Goal: Communication & Community: Answer question/provide support

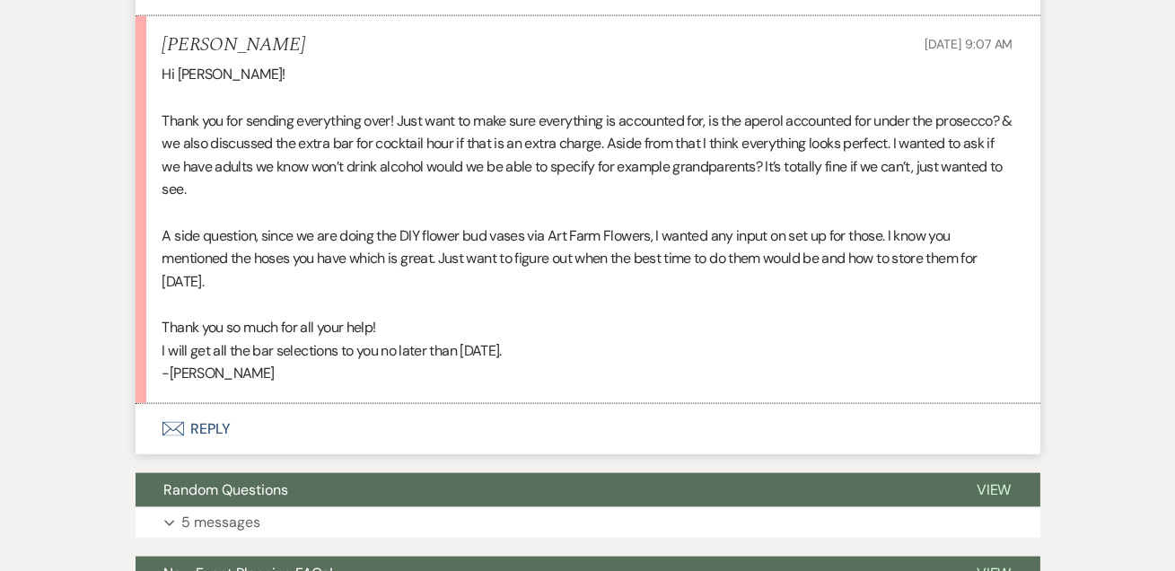
click at [209, 420] on button "Envelope Reply" at bounding box center [588, 429] width 905 height 50
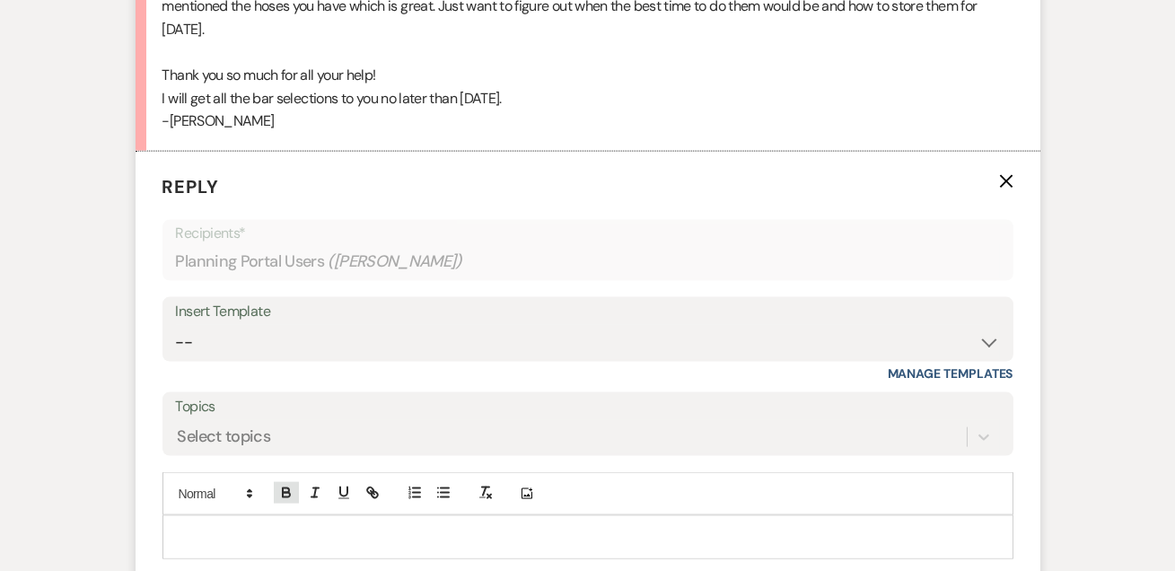
scroll to position [4835, 0]
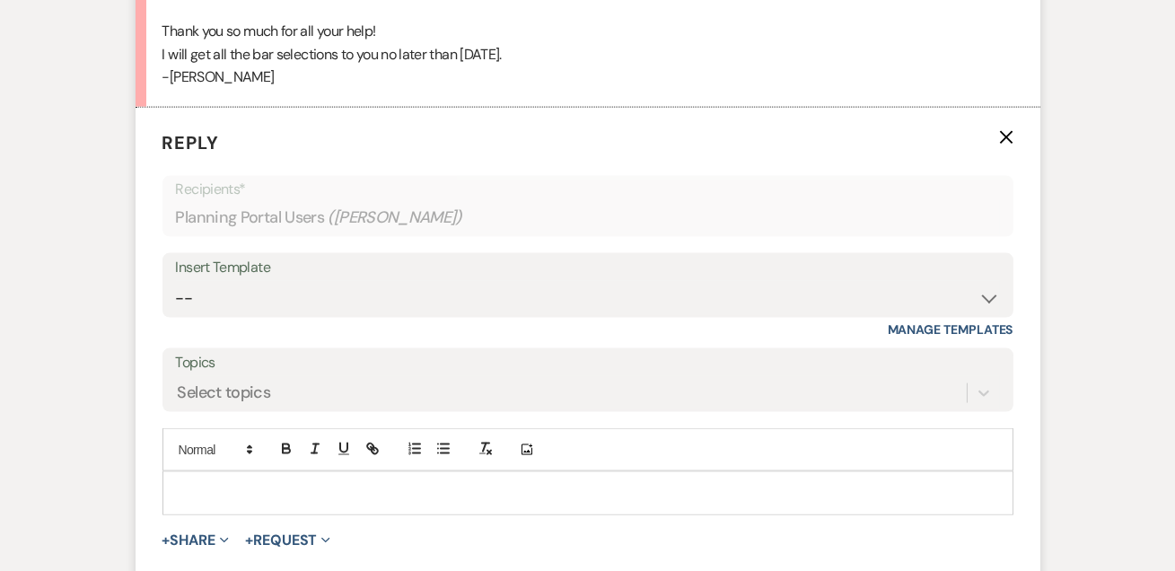
click at [275, 483] on p at bounding box center [588, 493] width 822 height 20
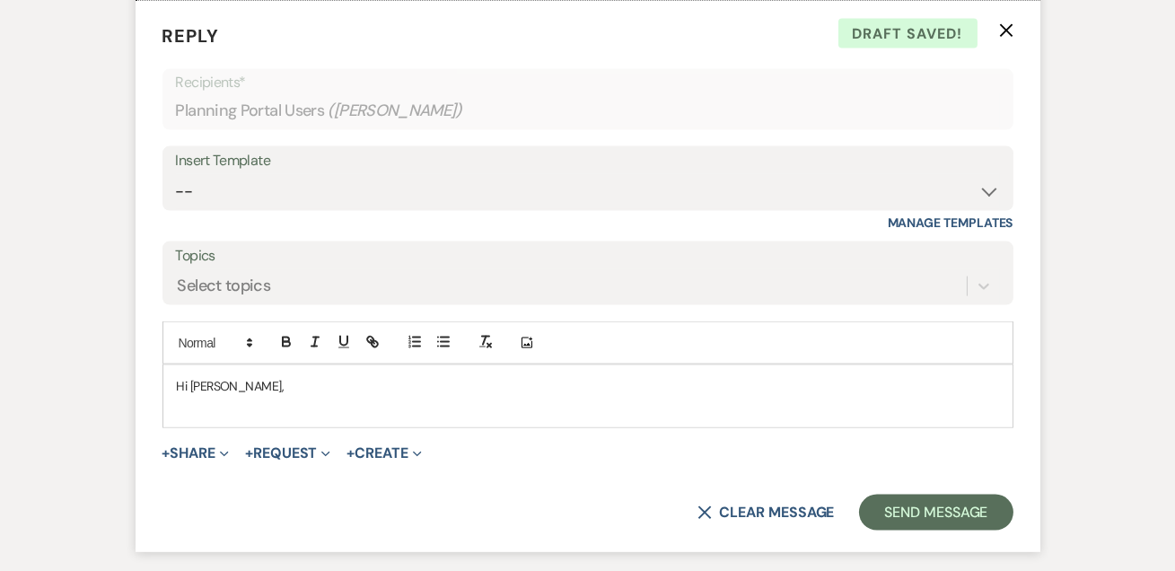
scroll to position [4944, 0]
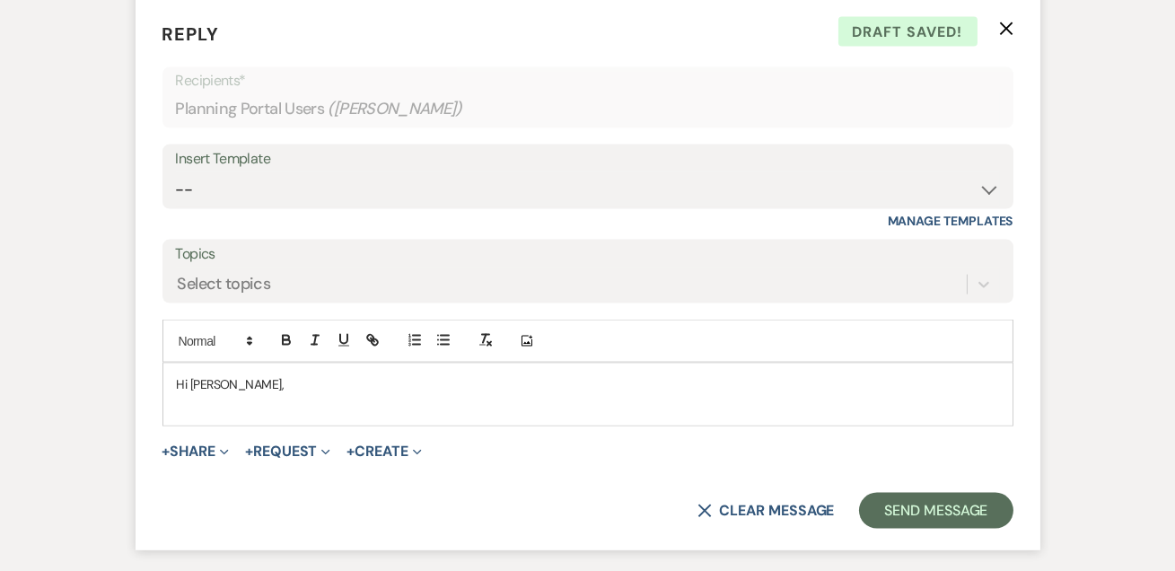
click at [232, 374] on p "Hi [PERSON_NAME]," at bounding box center [588, 384] width 822 height 20
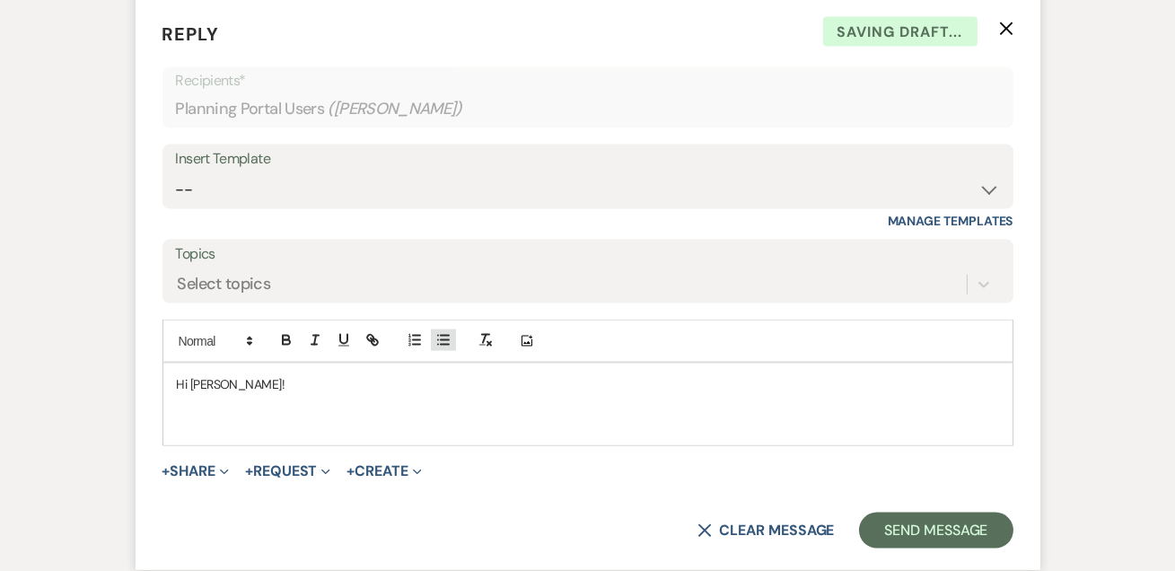
click at [450, 338] on icon "button" at bounding box center [443, 340] width 16 height 16
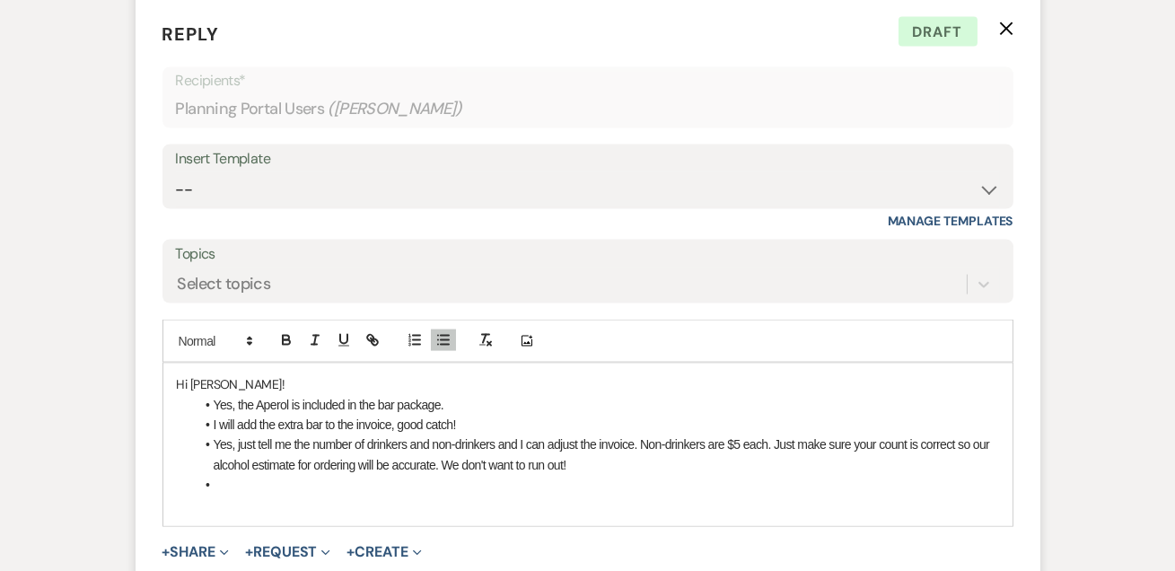
click at [298, 480] on li at bounding box center [597, 485] width 804 height 20
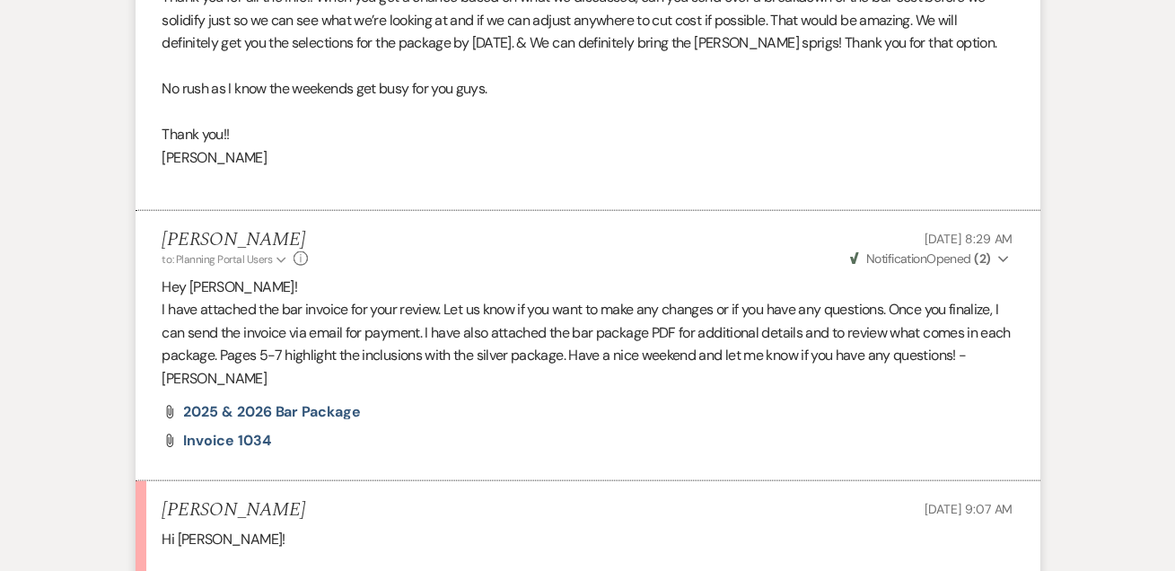
drag, startPoint x: 797, startPoint y: 157, endPoint x: 1060, endPoint y: 124, distance: 265.0
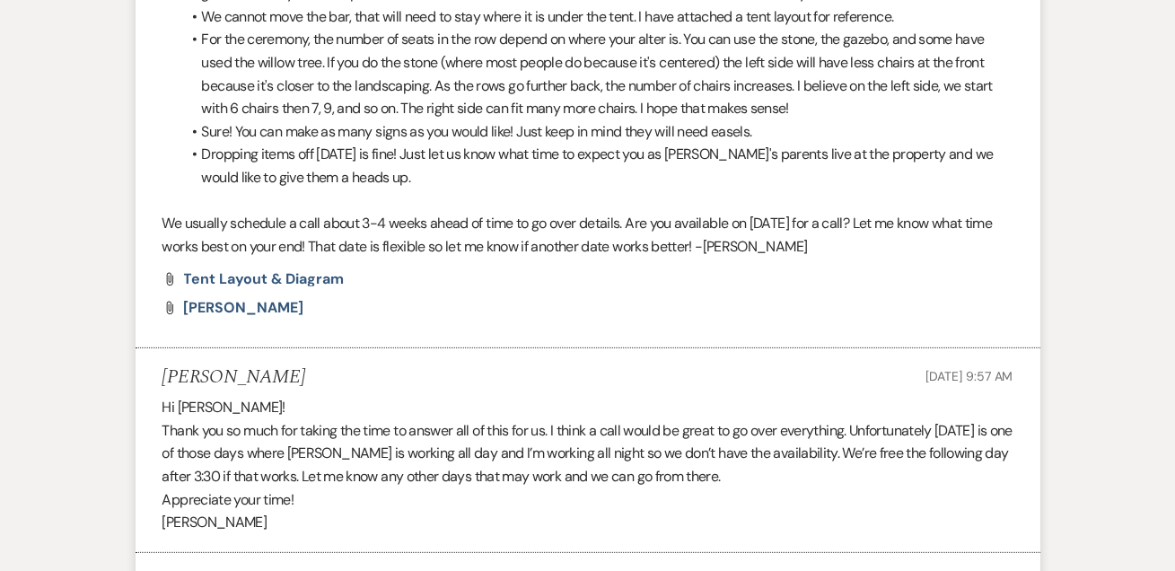
scroll to position [0, 0]
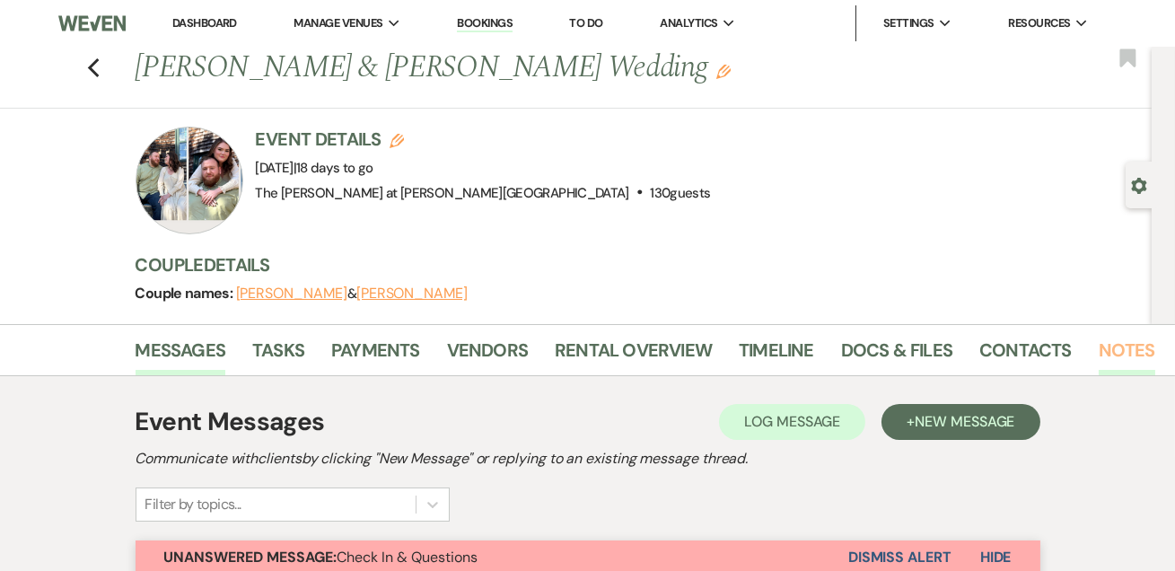
click at [1114, 341] on link "Notes" at bounding box center [1126, 355] width 57 height 39
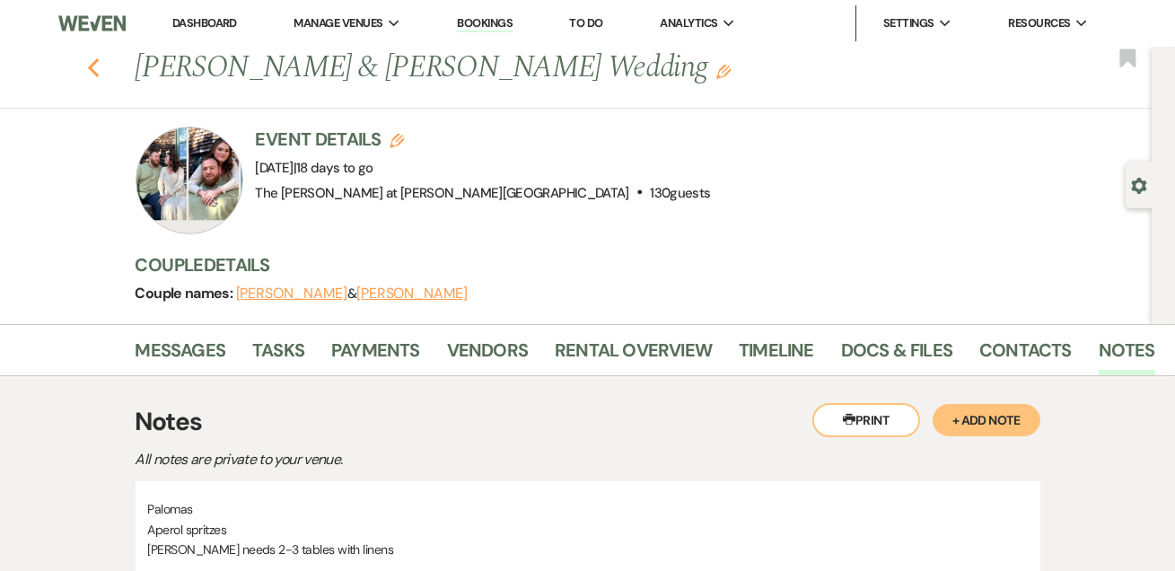
click at [96, 66] on use "button" at bounding box center [93, 68] width 12 height 20
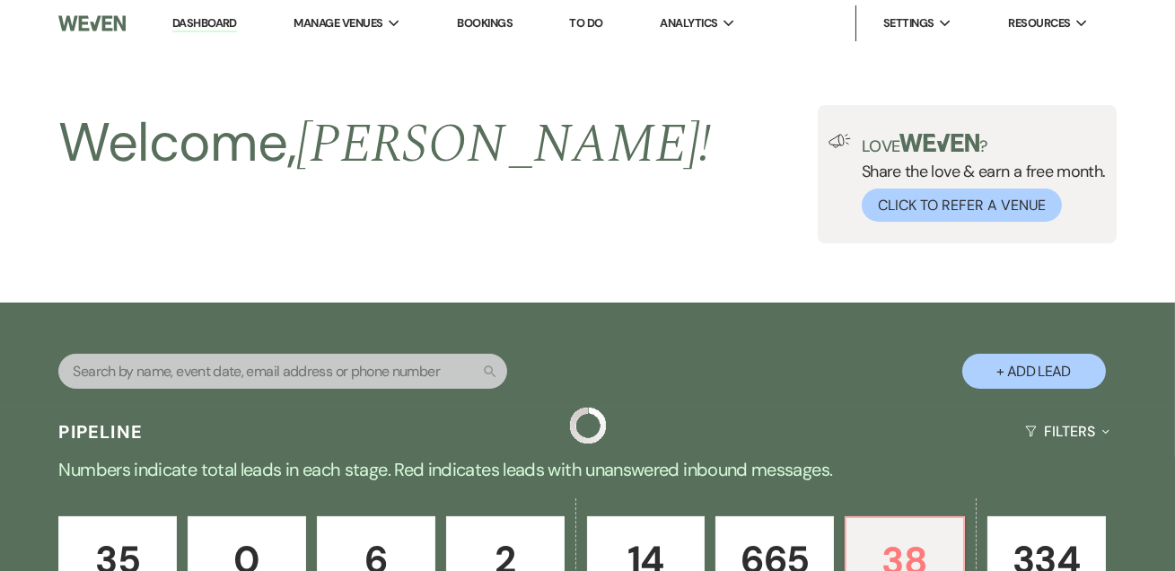
scroll to position [760, 0]
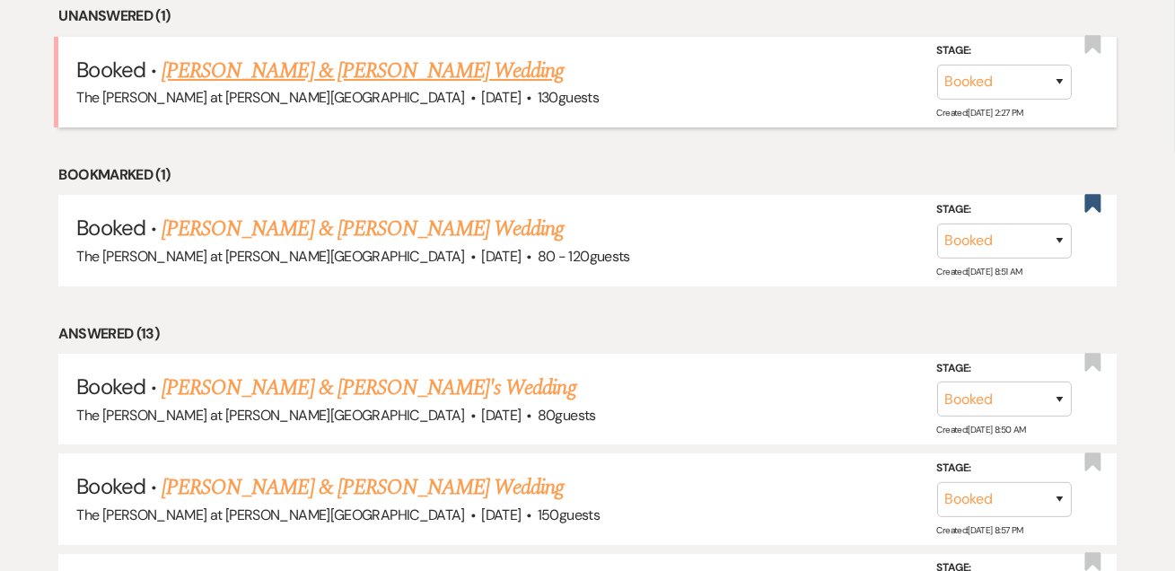
click at [286, 68] on link "[PERSON_NAME] & [PERSON_NAME] Wedding" at bounding box center [363, 71] width 402 height 32
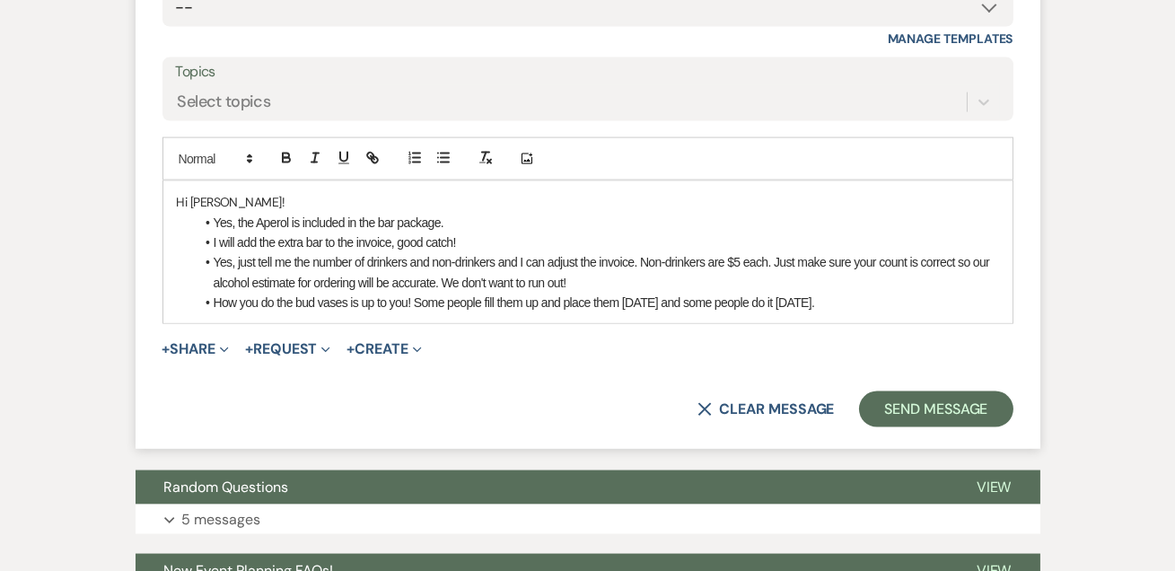
scroll to position [5178, 0]
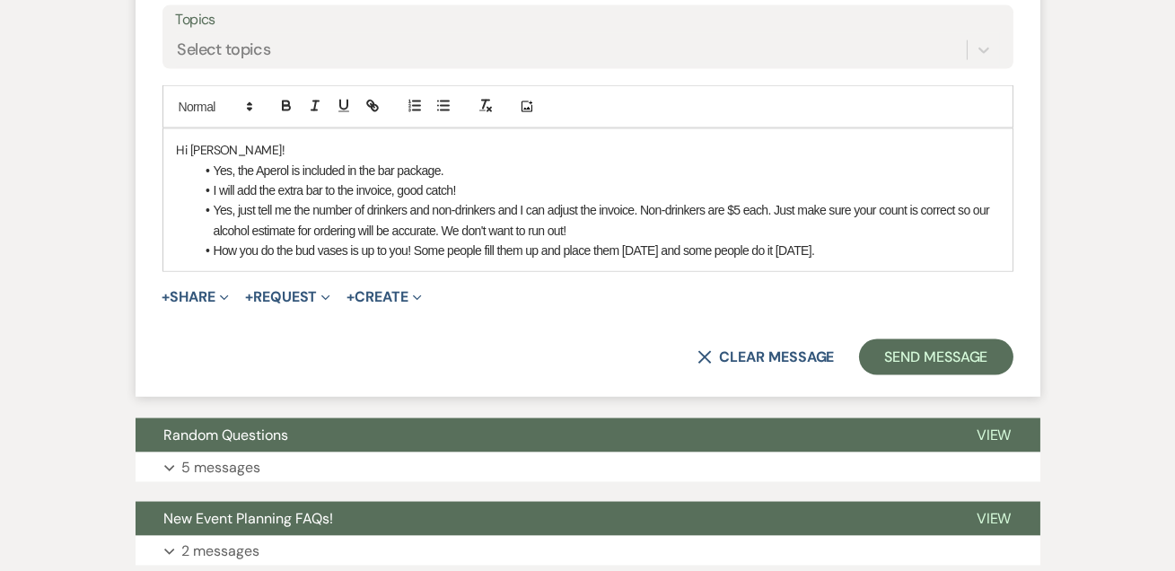
click at [862, 240] on li "How you do the bud vases is up to you! Some people fill them up and place them …" at bounding box center [597, 250] width 804 height 20
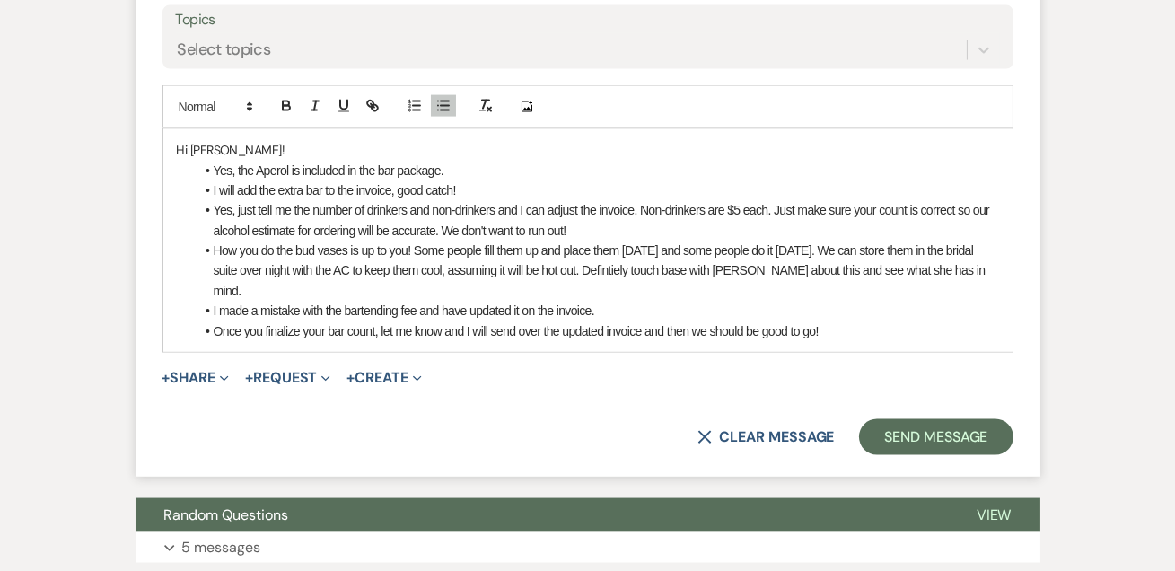
click at [685, 301] on li "I made a mistake with the bartending fee and have updated it on the invoice." at bounding box center [597, 311] width 804 height 20
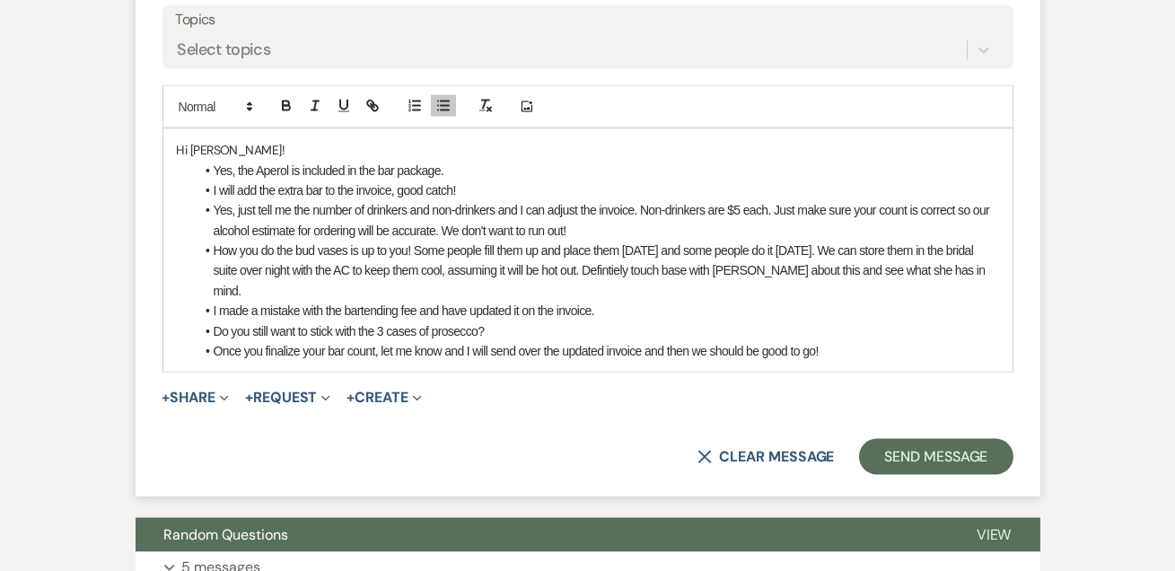
click at [854, 240] on li "How you do the bud vases is up to you! Some people fill them up and place them …" at bounding box center [597, 270] width 804 height 60
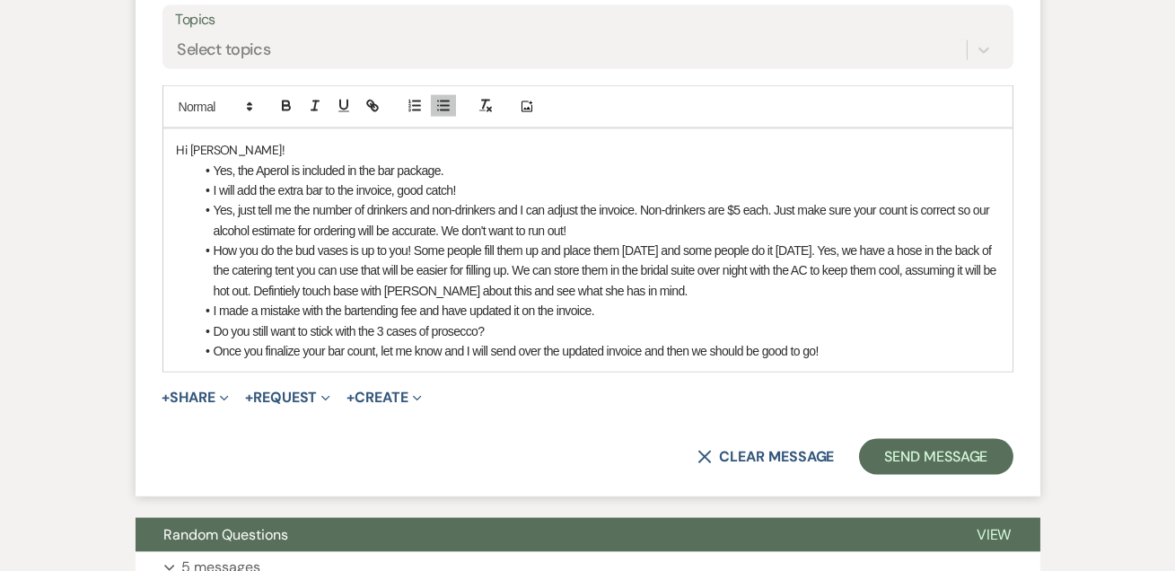
drag, startPoint x: 622, startPoint y: 262, endPoint x: 644, endPoint y: 260, distance: 22.5
click at [644, 260] on li "How you do the bud vases is up to you! Some people fill them up and place them …" at bounding box center [597, 270] width 804 height 60
drag, startPoint x: 644, startPoint y: 260, endPoint x: 625, endPoint y: 260, distance: 18.8
click at [625, 260] on li "How you do the bud vases is up to you! Some people fill them up and place them …" at bounding box center [597, 270] width 804 height 60
click at [775, 301] on li "I made a mistake with the bartending fee and have updated it on the invoice." at bounding box center [597, 311] width 804 height 20
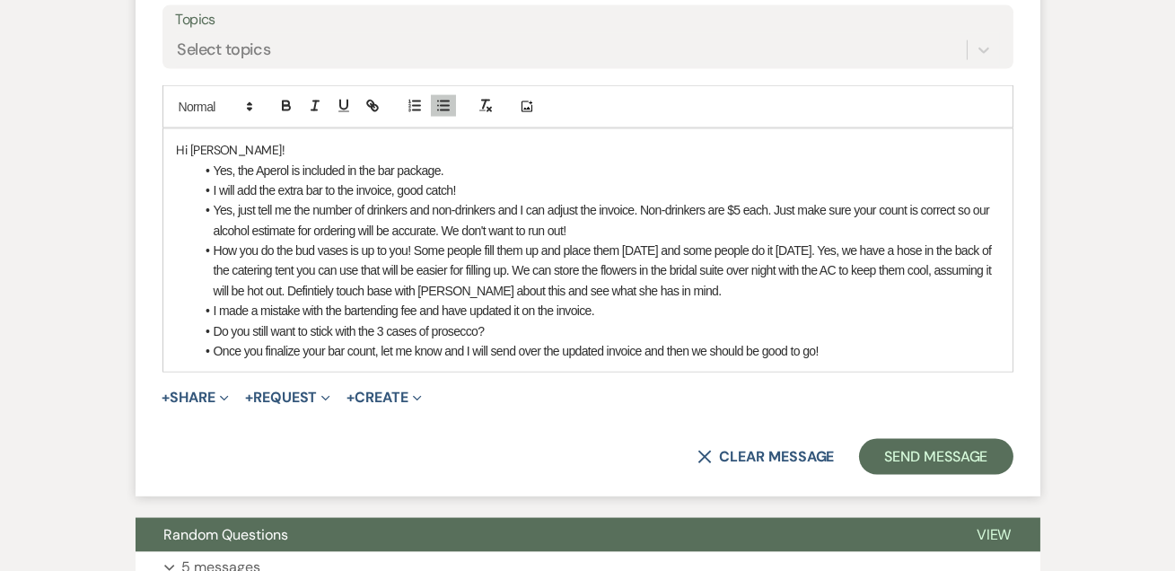
click at [729, 276] on li "How you do the bud vases is up to you! Some people fill them up and place them …" at bounding box center [597, 270] width 804 height 60
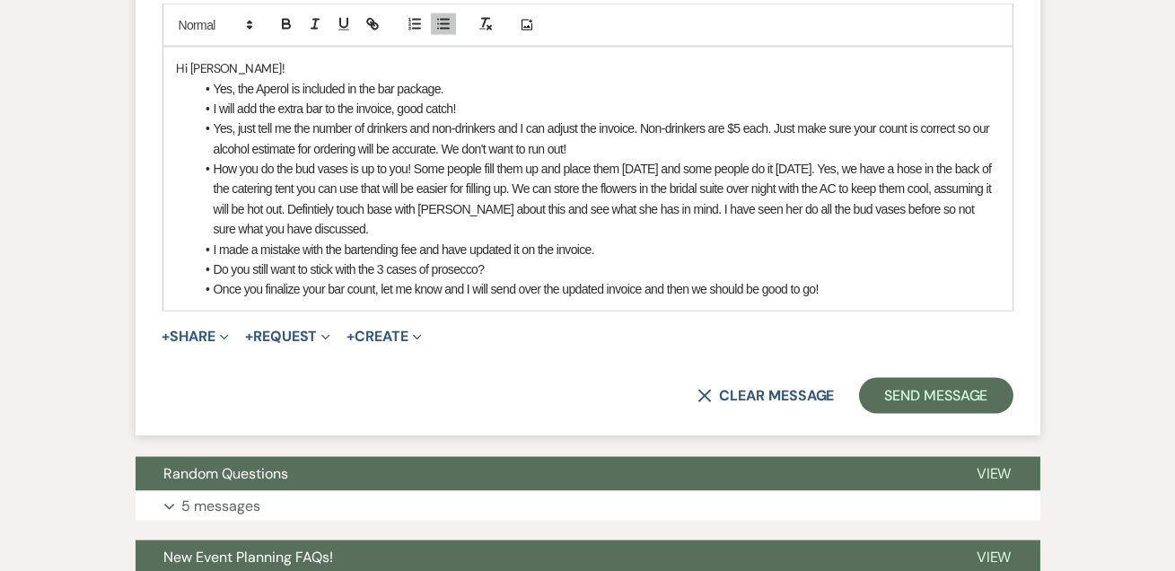
scroll to position [5286, 0]
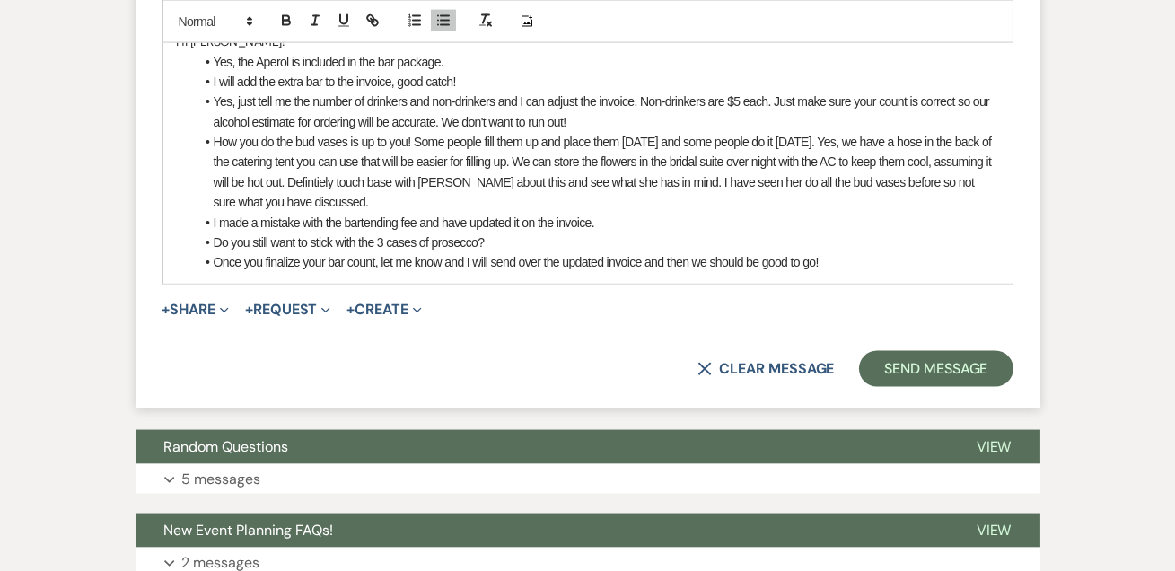
click at [553, 240] on li "Do you still want to stick with the 3 cases of prosecco?" at bounding box center [597, 242] width 804 height 20
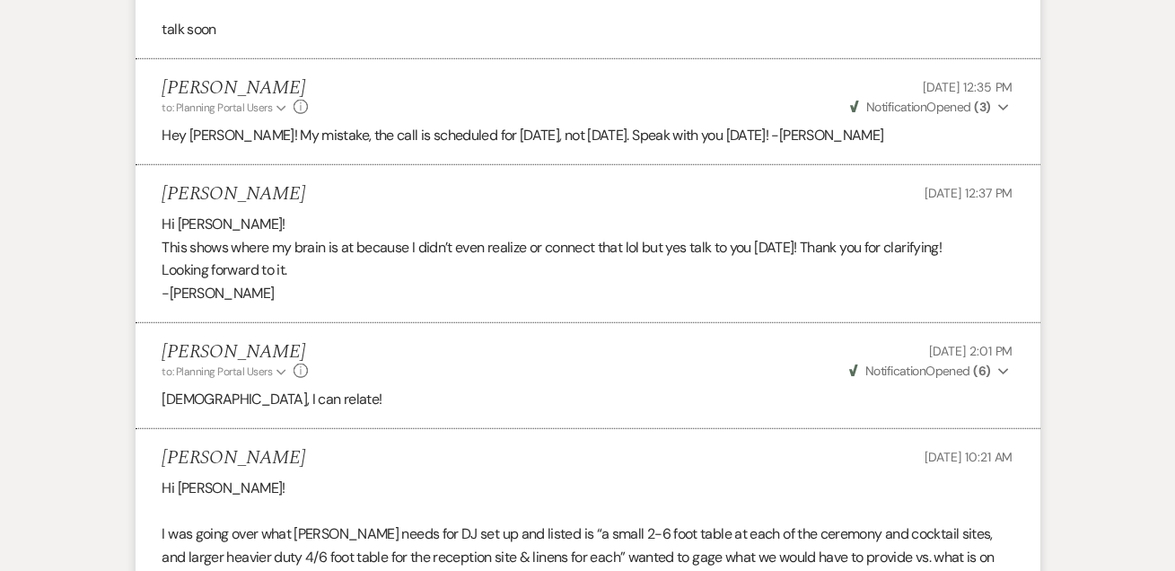
scroll to position [0, 0]
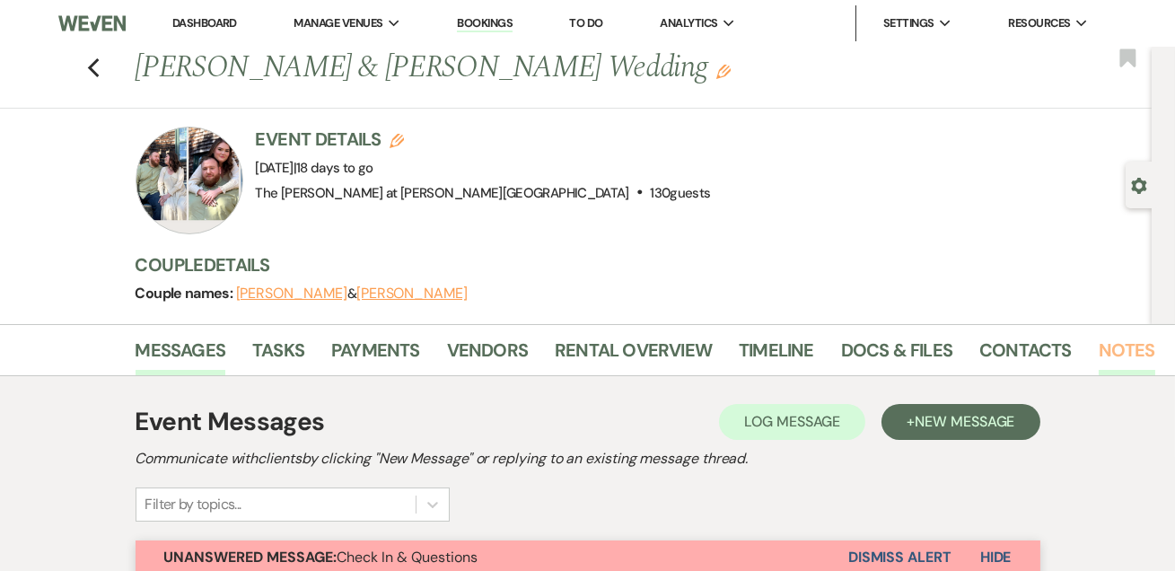
click at [1106, 337] on link "Notes" at bounding box center [1126, 355] width 57 height 39
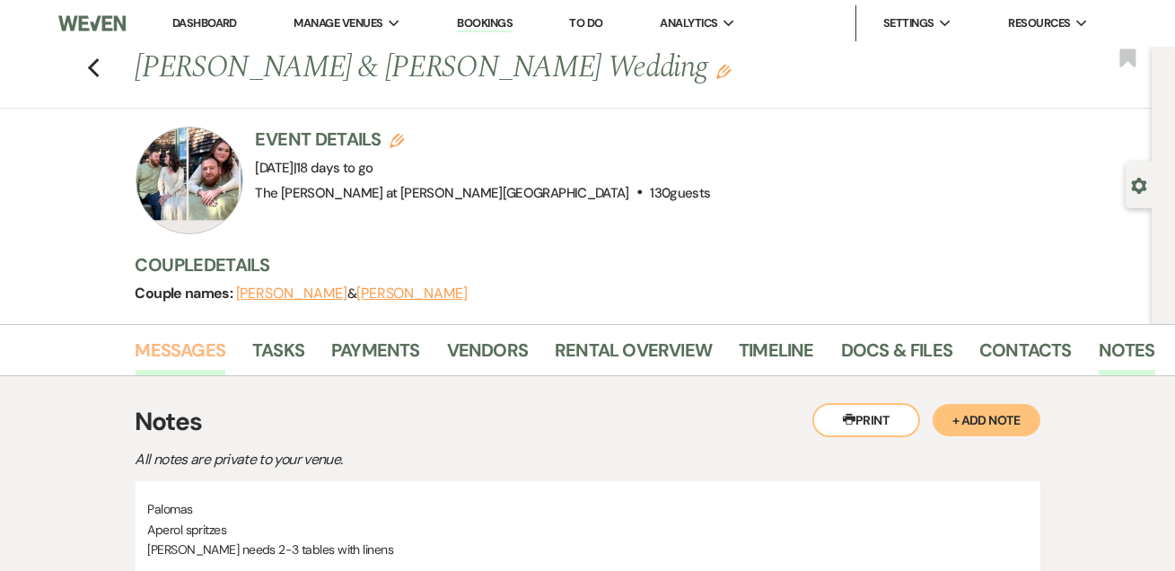
click at [199, 357] on link "Messages" at bounding box center [181, 355] width 91 height 39
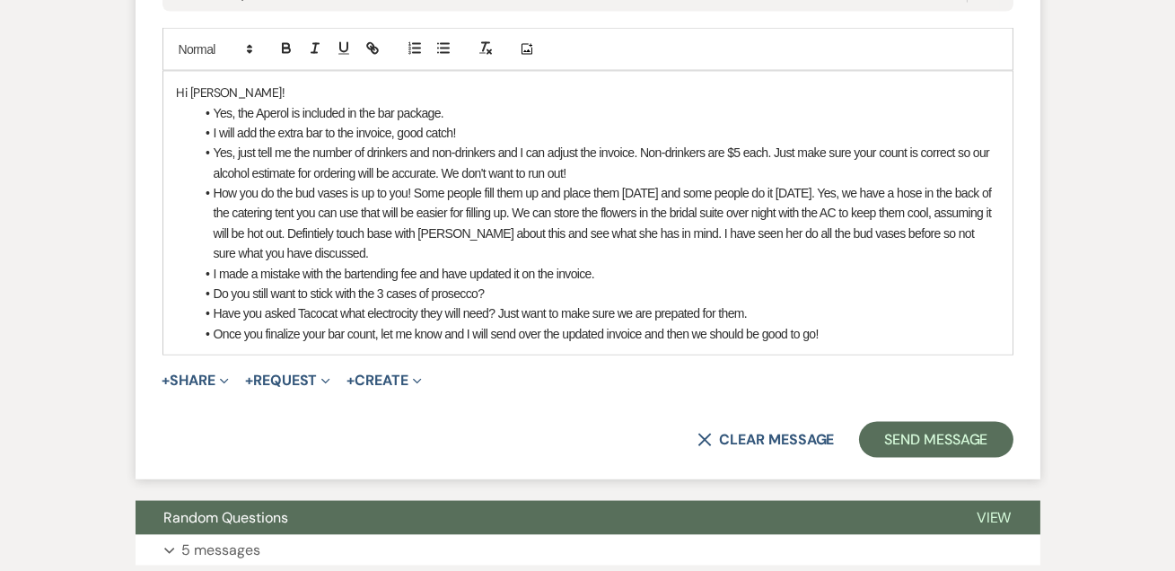
scroll to position [5249, 0]
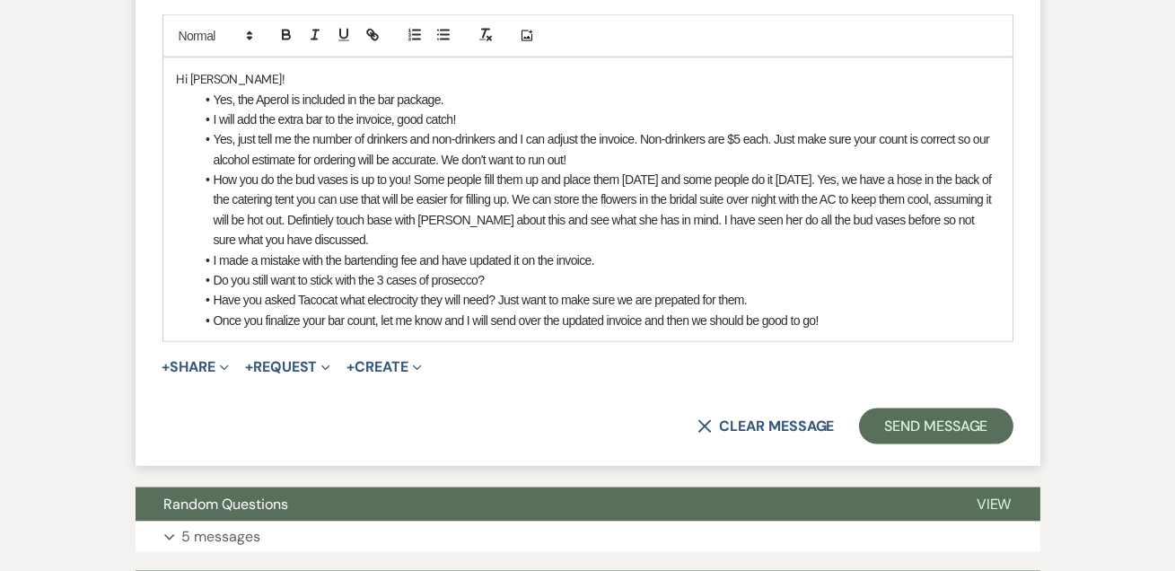
click at [452, 90] on li "Yes, the Aperol is included in the bar package." at bounding box center [597, 100] width 804 height 20
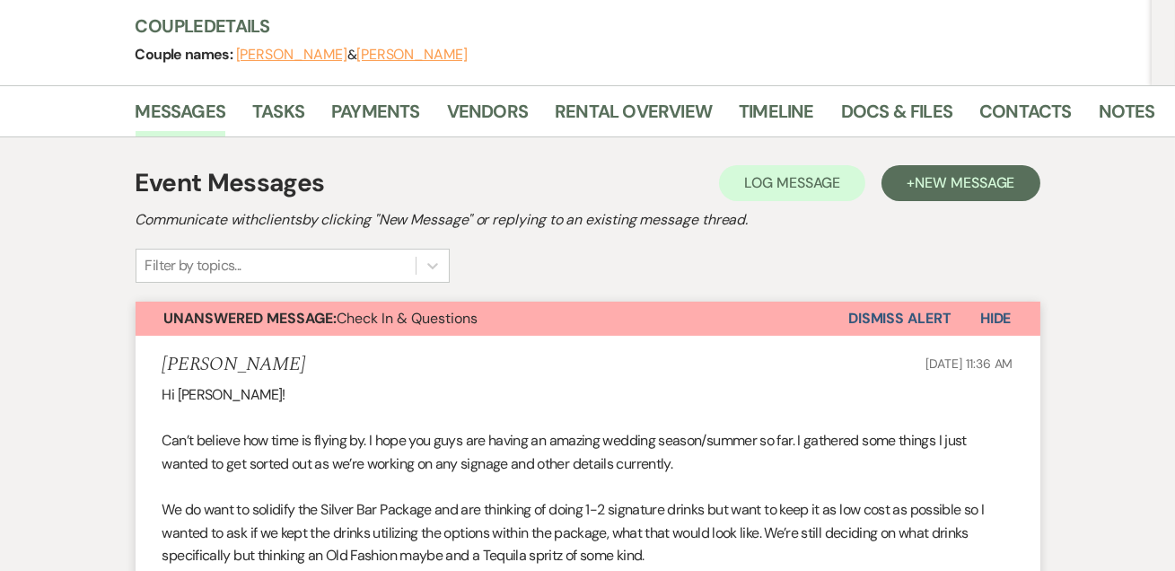
scroll to position [0, 0]
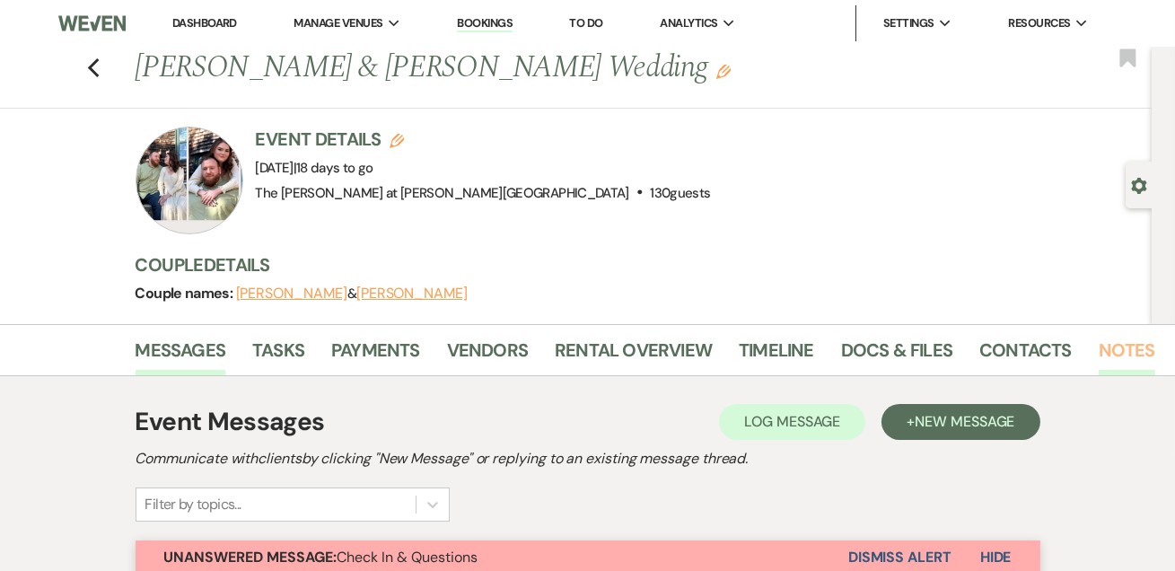
click at [1109, 357] on link "Notes" at bounding box center [1126, 355] width 57 height 39
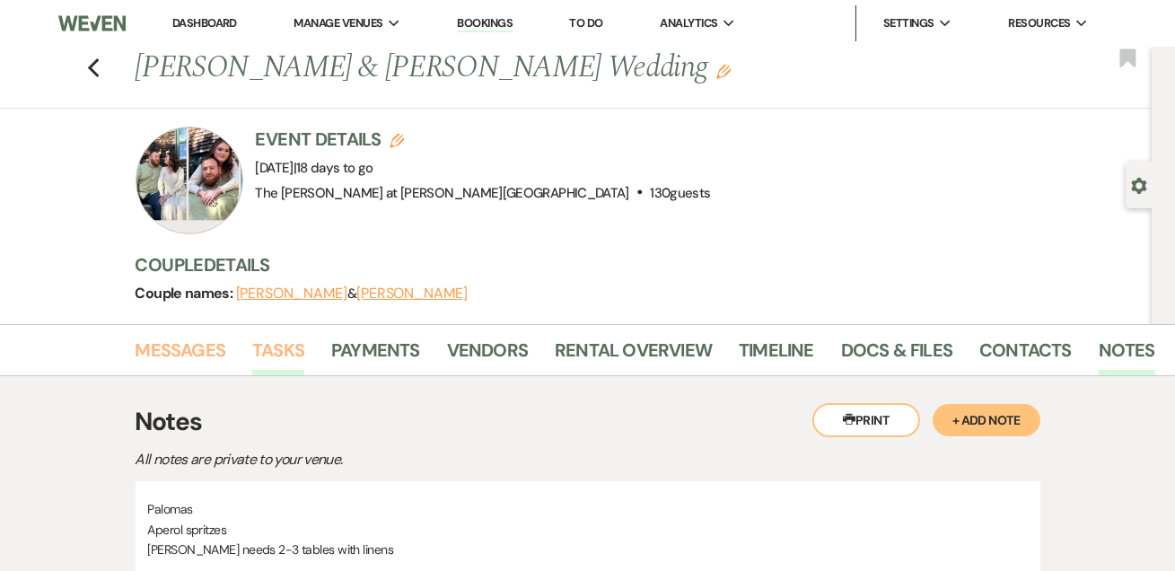
drag, startPoint x: 171, startPoint y: 352, endPoint x: 262, endPoint y: 336, distance: 92.9
click at [171, 351] on link "Messages" at bounding box center [181, 355] width 91 height 39
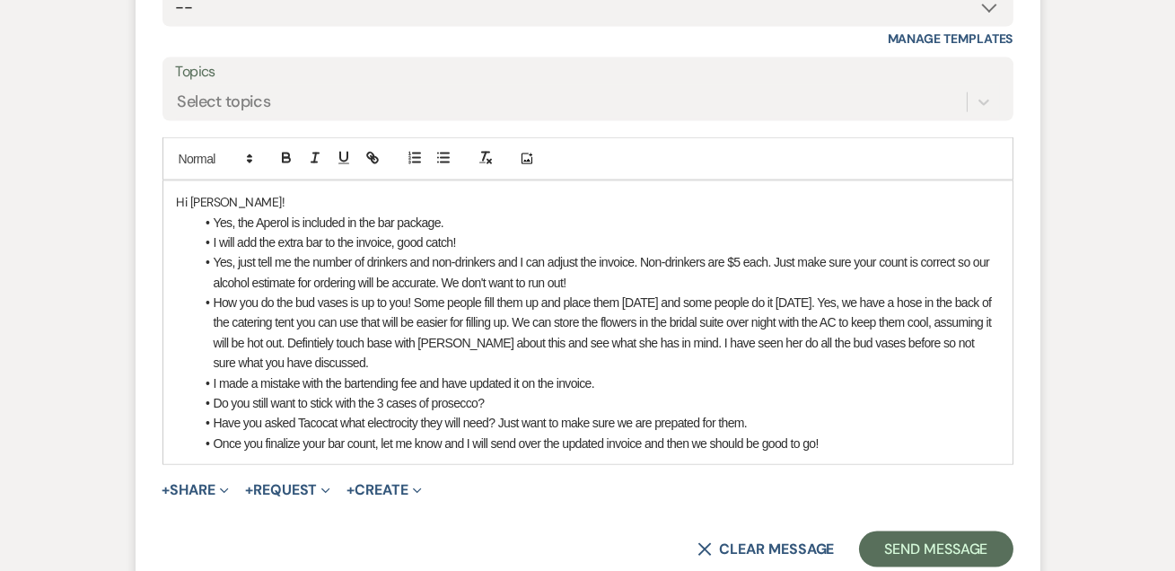
scroll to position [5249, 0]
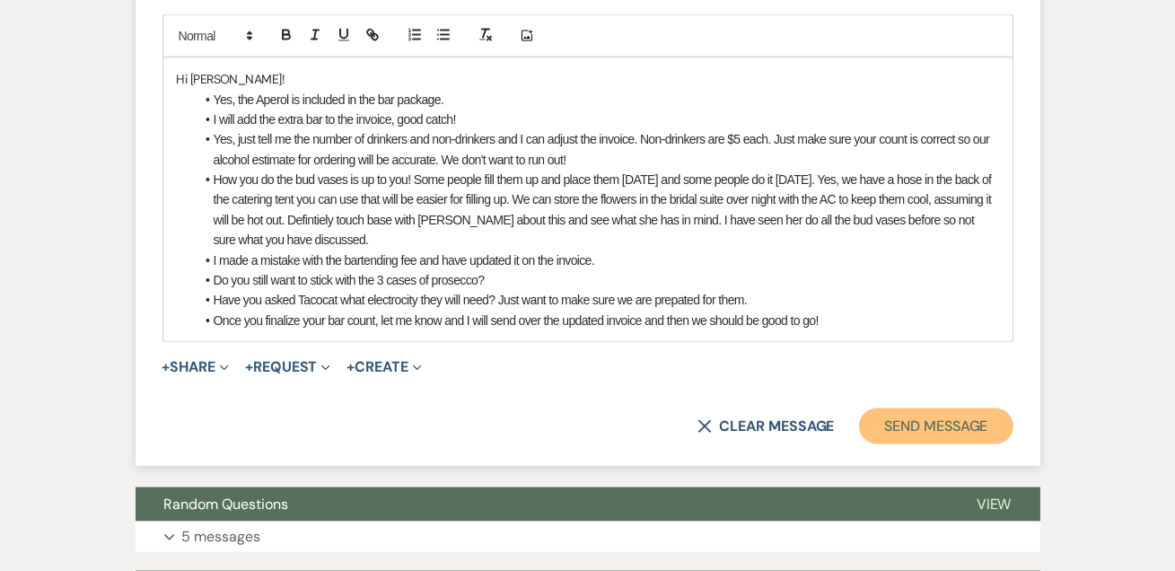
click at [914, 414] on button "Send Message" at bounding box center [935, 426] width 153 height 36
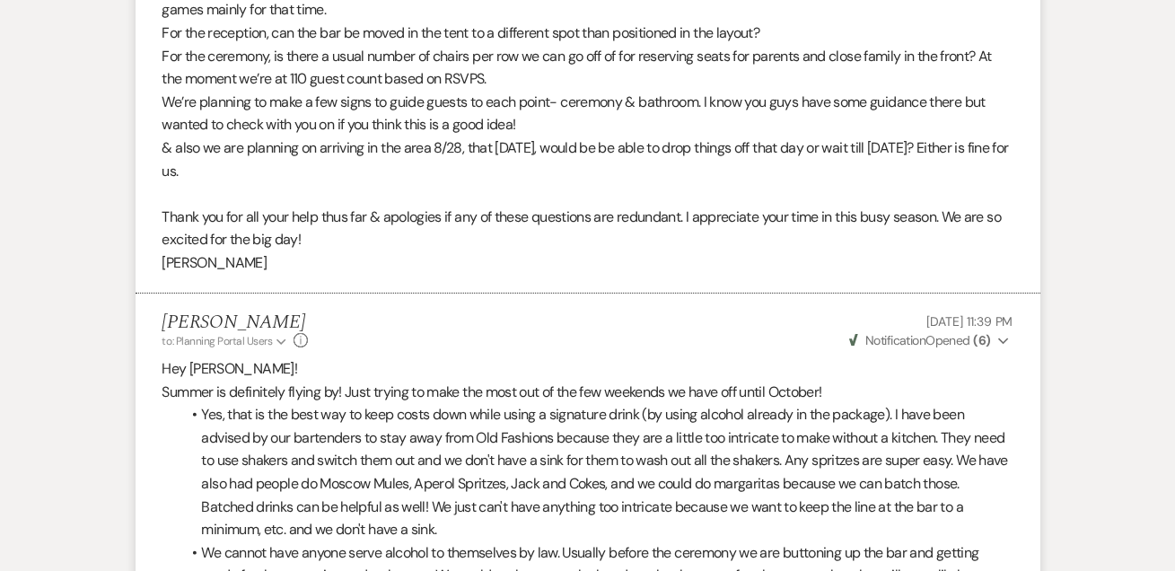
scroll to position [0, 0]
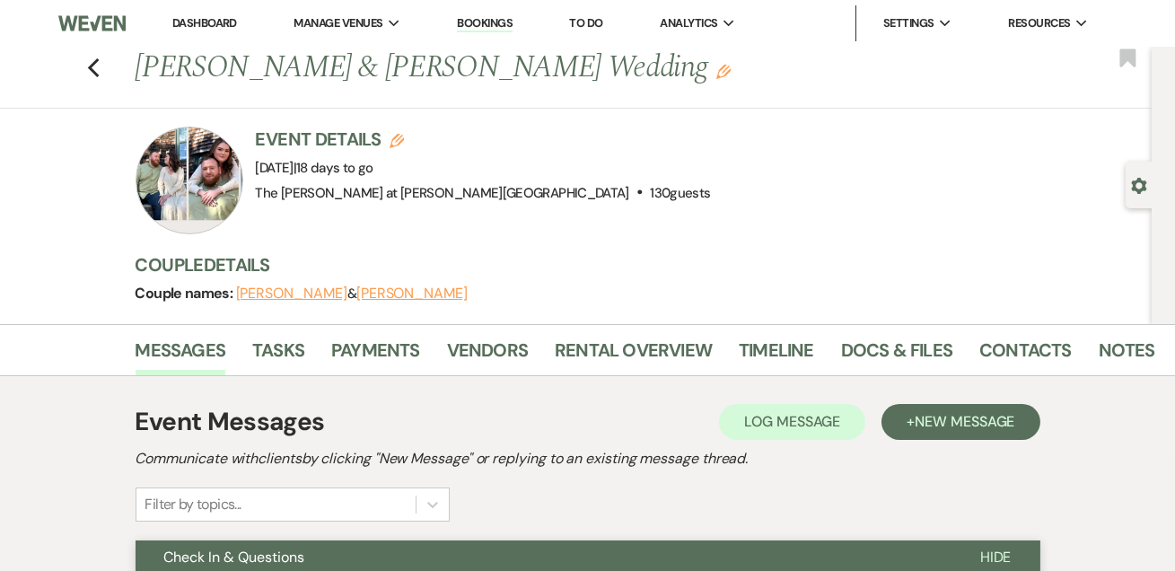
click at [90, 68] on div "Previous [PERSON_NAME] & [PERSON_NAME] Wedding Edit Bookmark" at bounding box center [571, 78] width 1160 height 62
click at [98, 68] on icon "Previous" at bounding box center [93, 68] width 13 height 22
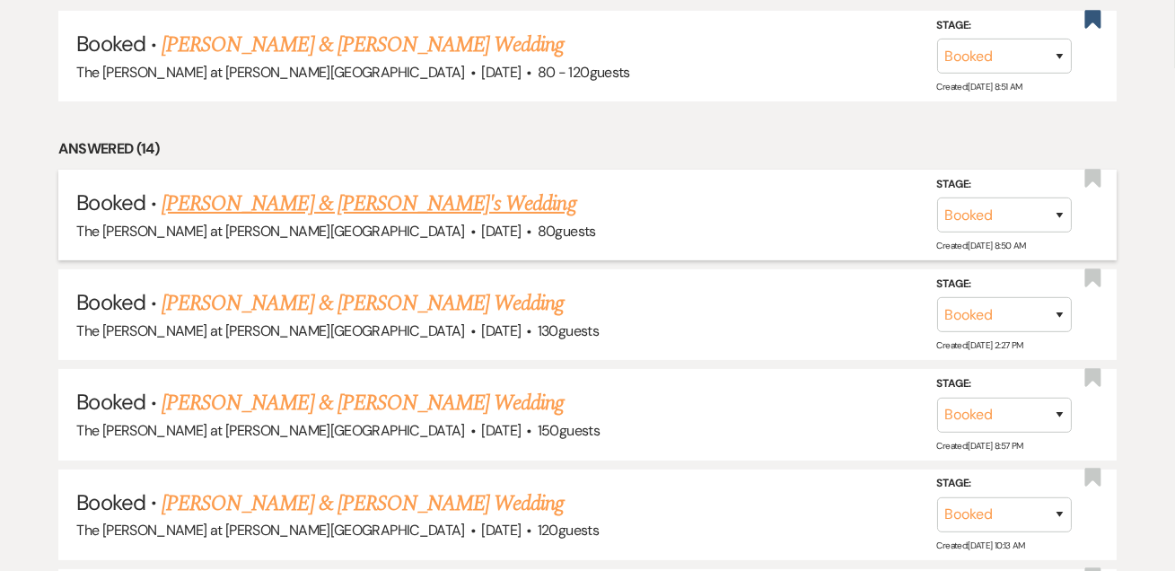
scroll to position [870, 0]
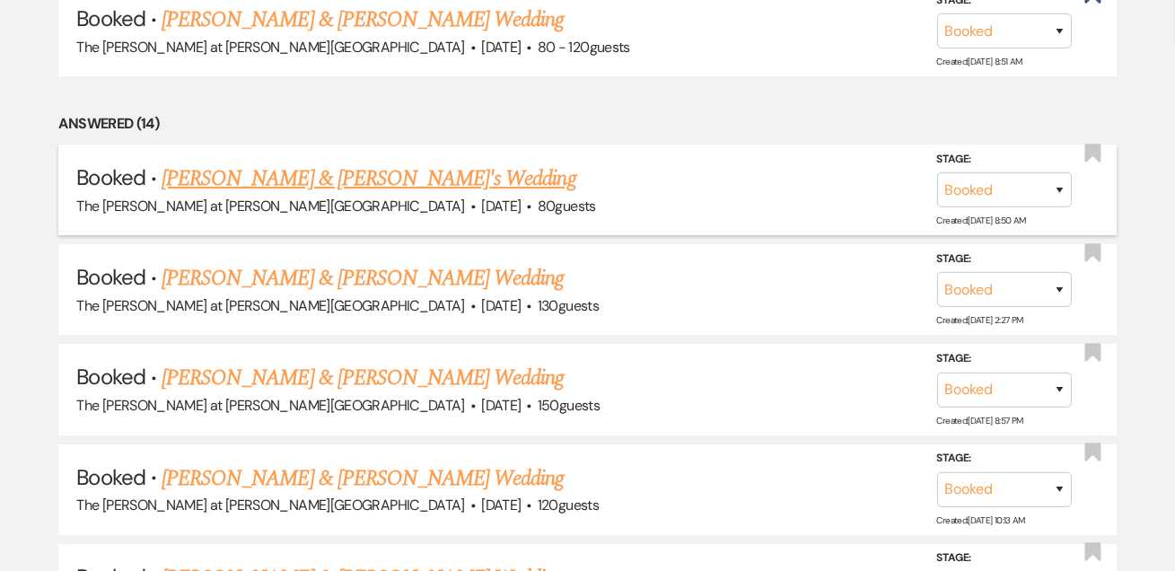
click at [325, 171] on link "[PERSON_NAME] & [PERSON_NAME]'s Wedding" at bounding box center [369, 178] width 415 height 32
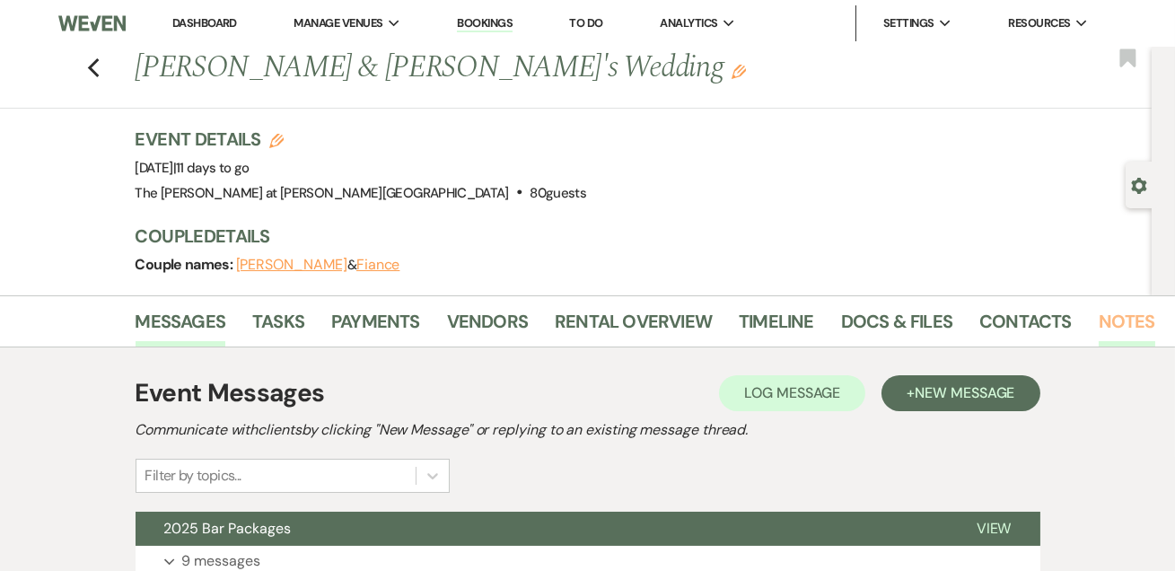
click at [1109, 314] on link "Notes" at bounding box center [1126, 326] width 57 height 39
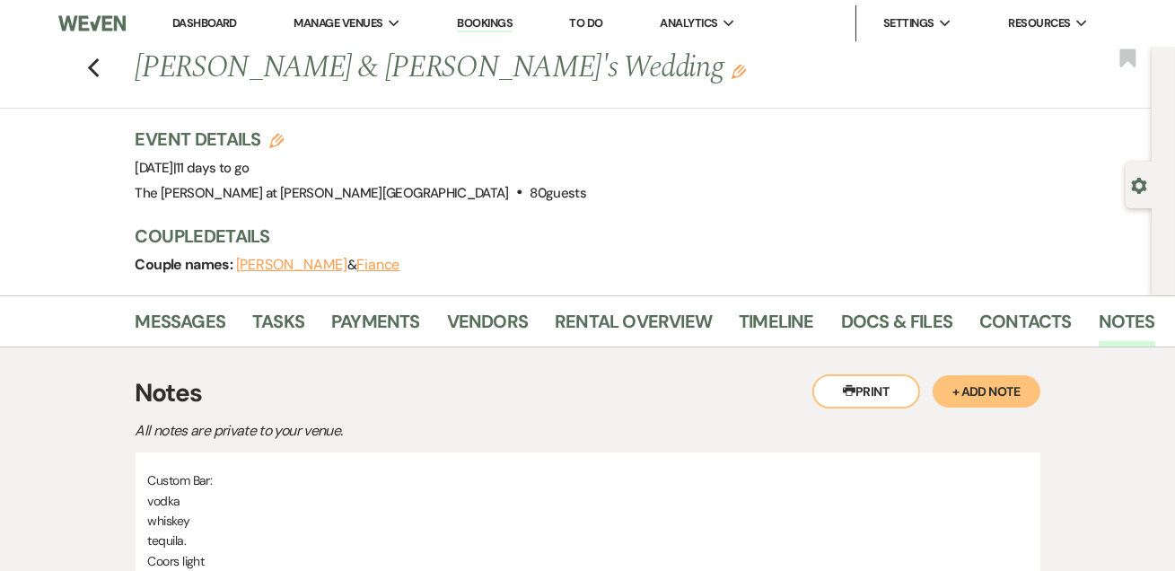
click at [204, 23] on link "Dashboard" at bounding box center [204, 22] width 65 height 15
